Goal: Connect with others: Connect with other users

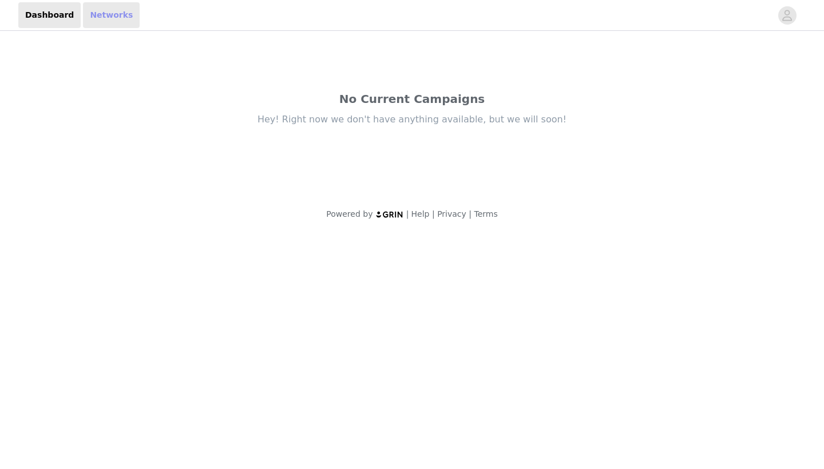
click at [86, 19] on link "Networks" at bounding box center [111, 15] width 57 height 26
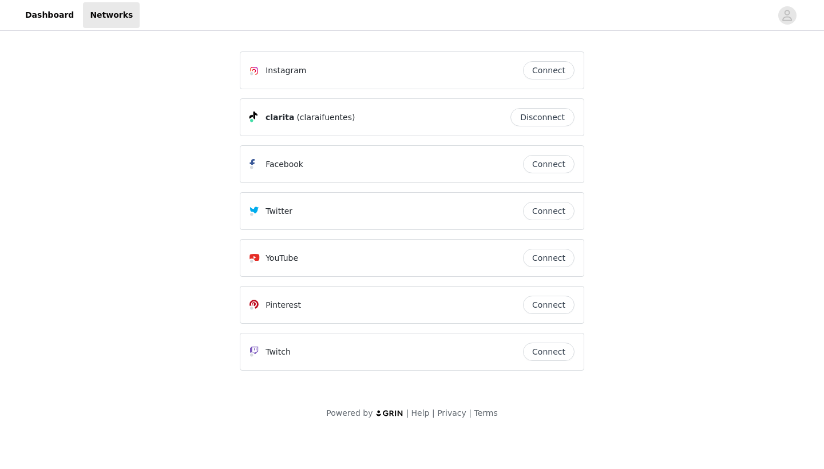
click at [567, 74] on button "Connect" at bounding box center [548, 70] width 51 height 18
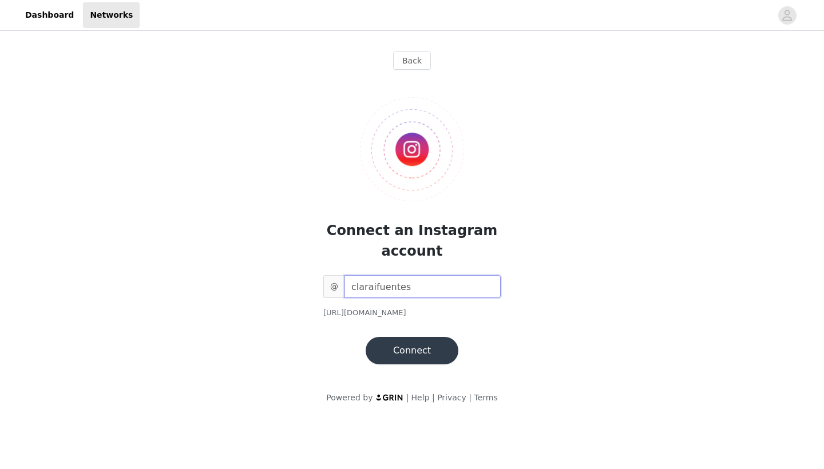
type input "claraifuentes"
click at [430, 349] on button "Connect" at bounding box center [412, 350] width 93 height 27
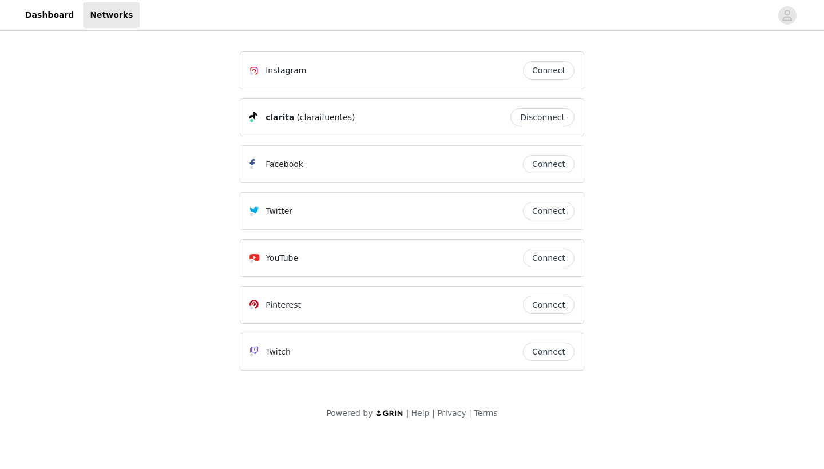
click at [563, 70] on button "Connect" at bounding box center [548, 70] width 51 height 18
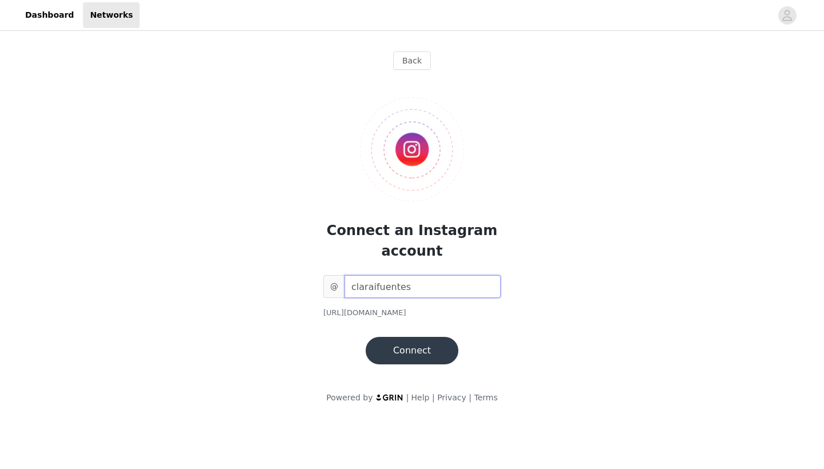
type input "claraifuentes"
click at [432, 352] on button "Connect" at bounding box center [412, 350] width 93 height 27
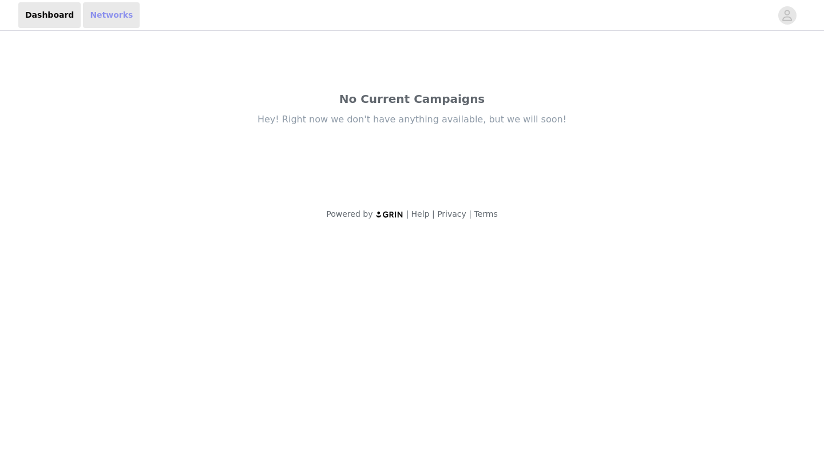
click at [98, 15] on link "Networks" at bounding box center [111, 15] width 57 height 26
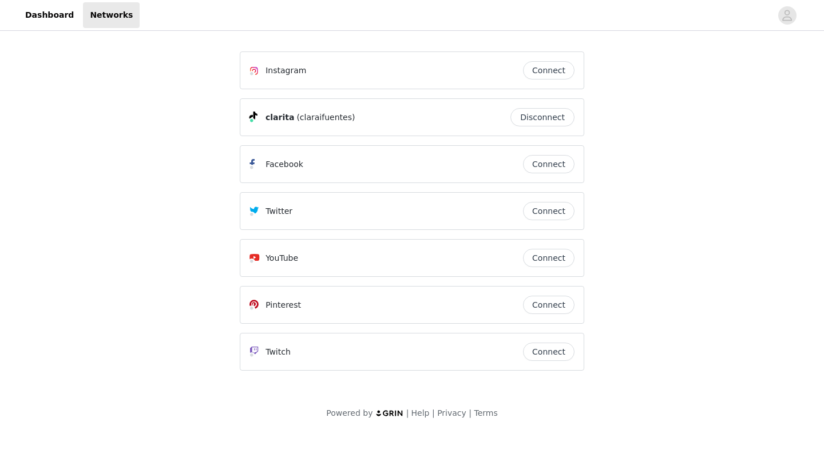
click at [543, 74] on button "Connect" at bounding box center [548, 70] width 51 height 18
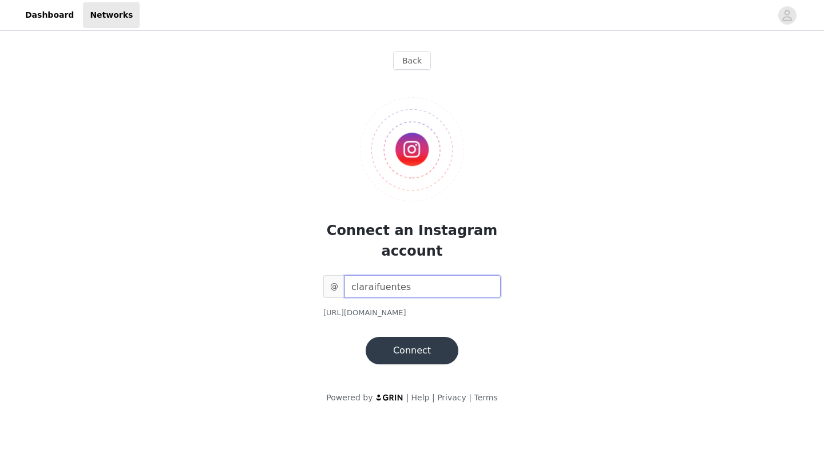
type input "claraifuentes"
click at [427, 344] on button "Connect" at bounding box center [412, 350] width 93 height 27
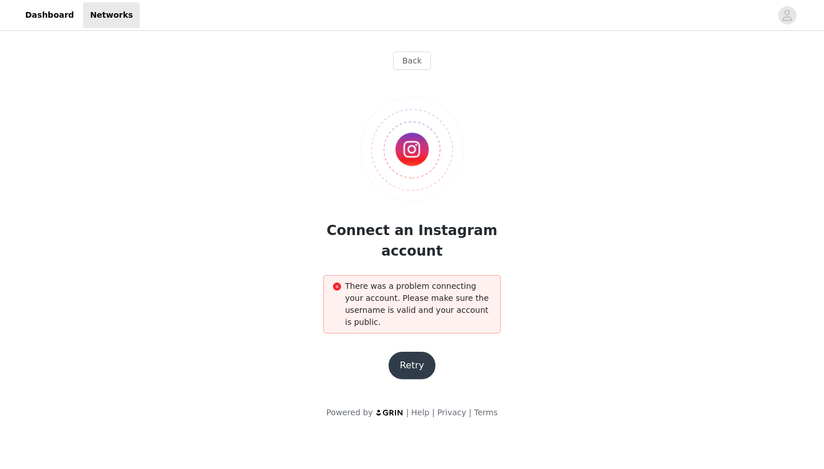
click at [425, 368] on button "Retry" at bounding box center [411, 365] width 47 height 27
